Goal: Task Accomplishment & Management: Use online tool/utility

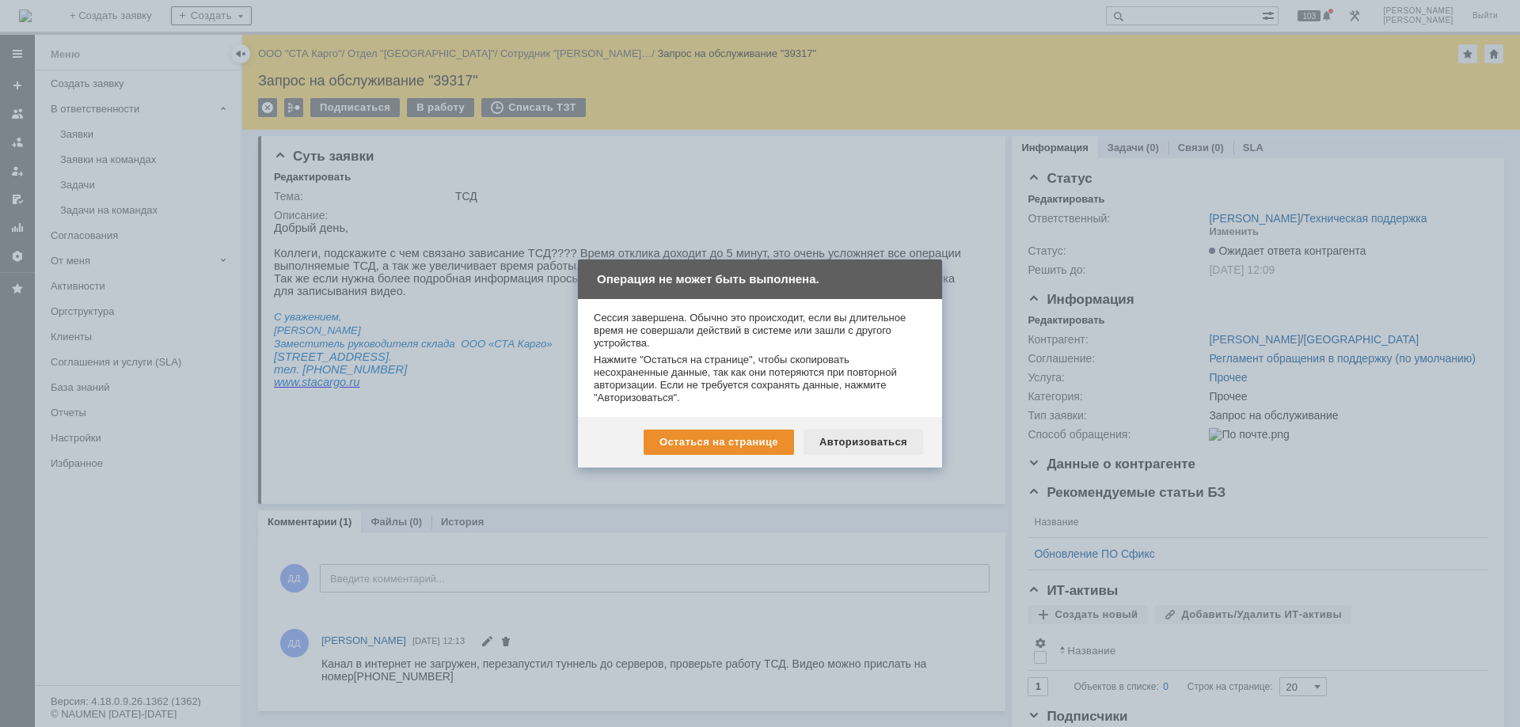
click at [861, 450] on div "Авторизоваться" at bounding box center [863, 442] width 120 height 25
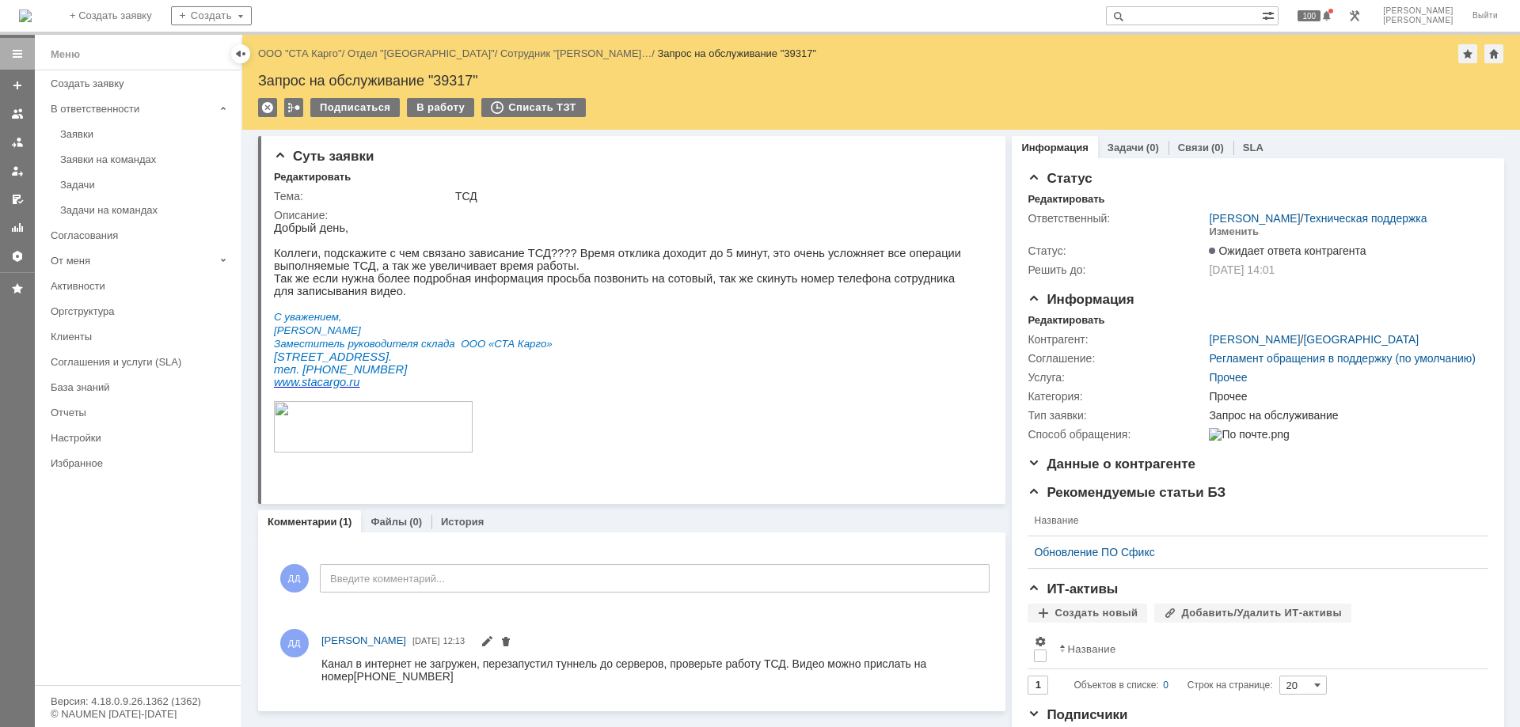
click at [1217, 20] on input "text" at bounding box center [1184, 15] width 156 height 19
paste input "39313"
type input "39313"
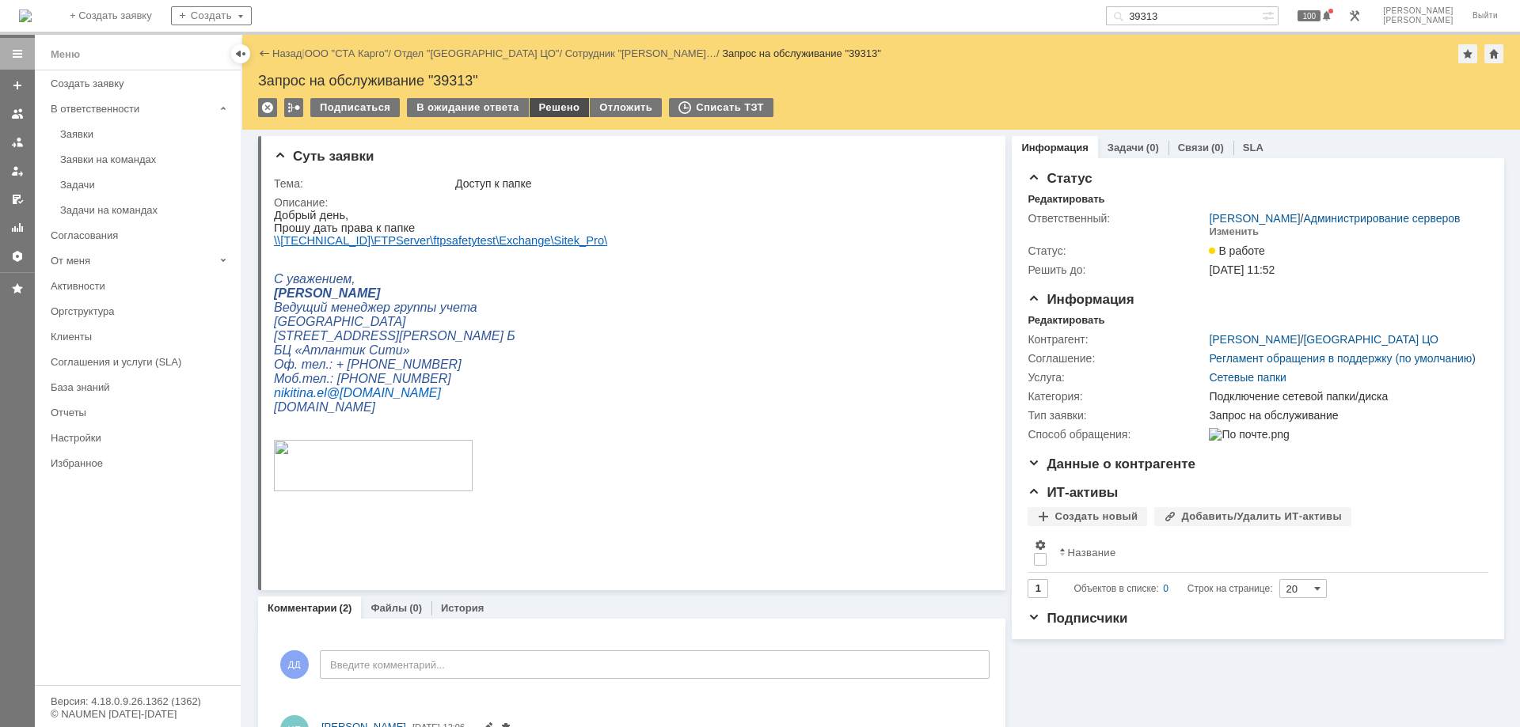
click at [545, 105] on div "Решено" at bounding box center [560, 107] width 60 height 19
